Goal: Information Seeking & Learning: Learn about a topic

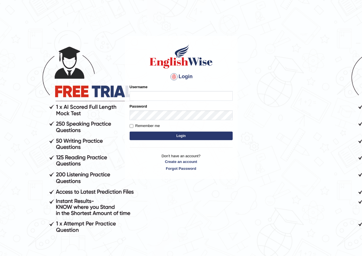
type input "neelamrani_parramatta"
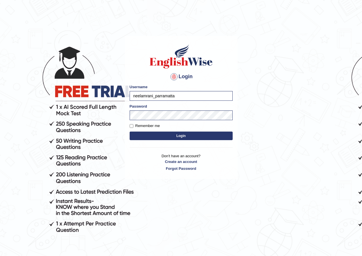
drag, startPoint x: 176, startPoint y: 98, endPoint x: 124, endPoint y: 96, distance: 51.5
click at [125, 96] on div "Login Please fix the following errors: Username neelamrani_parramatta Password …" at bounding box center [181, 107] width 113 height 143
click at [247, 143] on body "Login Please fix the following errors: Username Password Remember me Login Don'…" at bounding box center [181, 146] width 362 height 256
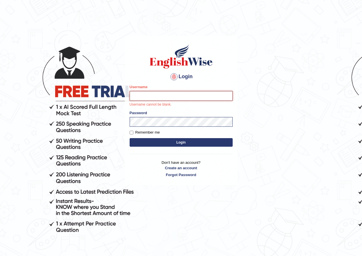
click at [152, 96] on input "Username" at bounding box center [181, 96] width 103 height 10
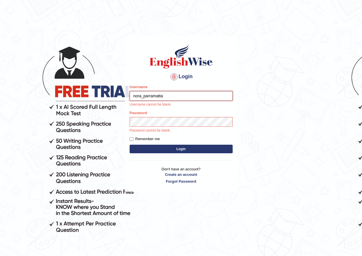
type input "nora_parramatta"
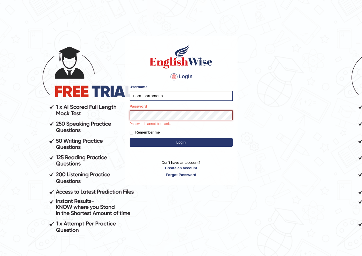
click at [130, 138] on button "Login" at bounding box center [181, 142] width 103 height 9
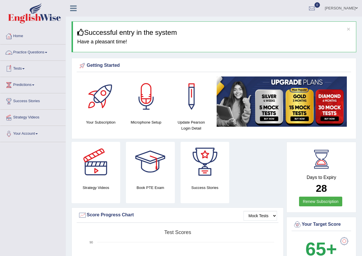
click at [34, 55] on link "Practice Questions" at bounding box center [32, 52] width 65 height 14
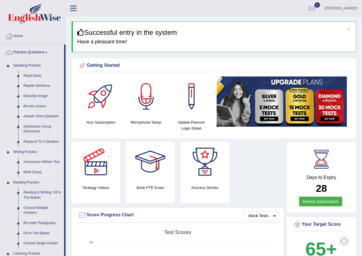
click at [33, 162] on link "Summarize Written Text" at bounding box center [42, 162] width 43 height 10
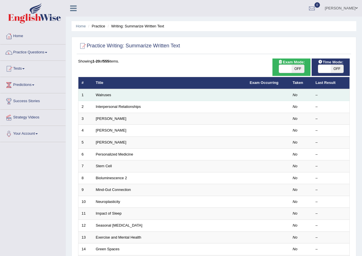
click at [100, 92] on td "Walruses" at bounding box center [170, 95] width 154 height 12
click at [109, 93] on link "Walruses" at bounding box center [103, 95] width 15 height 4
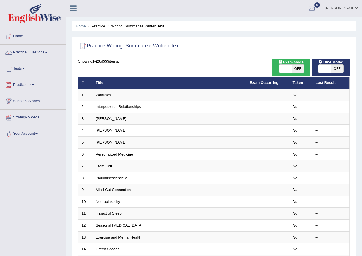
click at [282, 68] on span at bounding box center [285, 69] width 13 height 8
checkbox input "true"
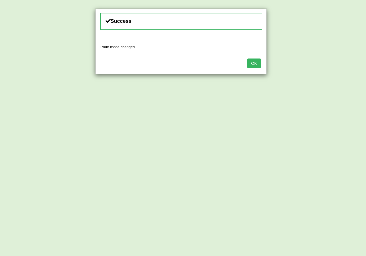
click at [253, 64] on button "OK" at bounding box center [253, 64] width 13 height 10
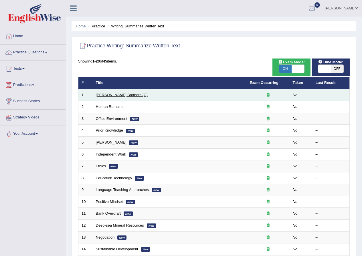
click at [103, 95] on link "[PERSON_NAME] Brothers (C)" at bounding box center [122, 95] width 52 height 4
